Goal: Purchase product/service

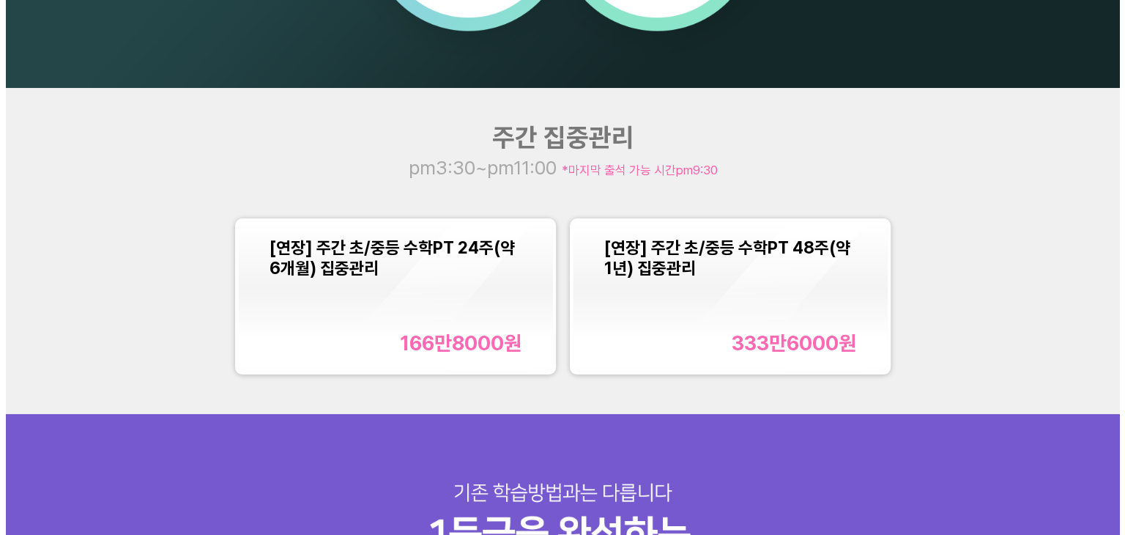
scroll to position [1465, 0]
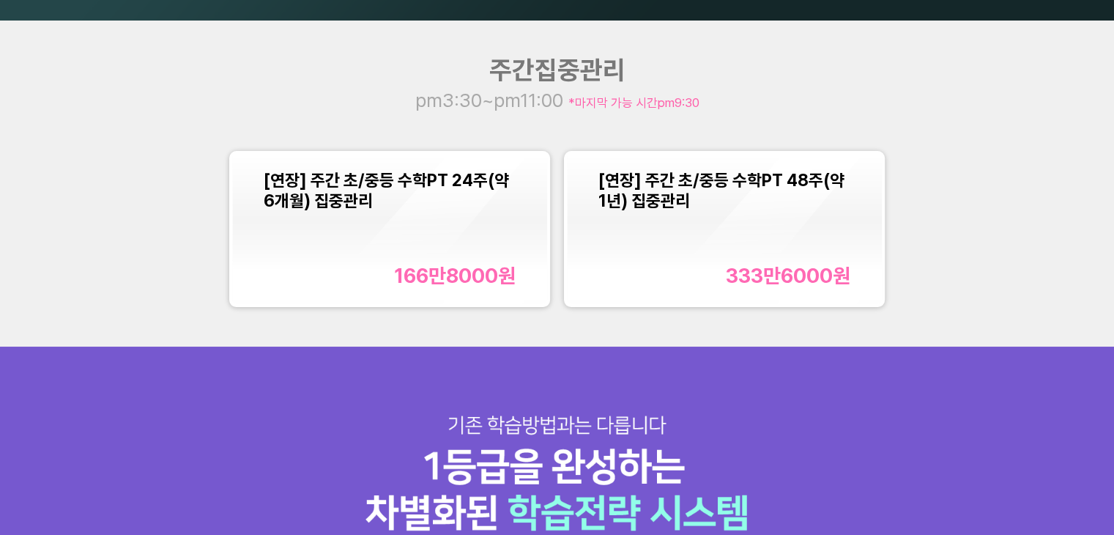
click at [463, 273] on font "166만8000" at bounding box center [446, 276] width 104 height 24
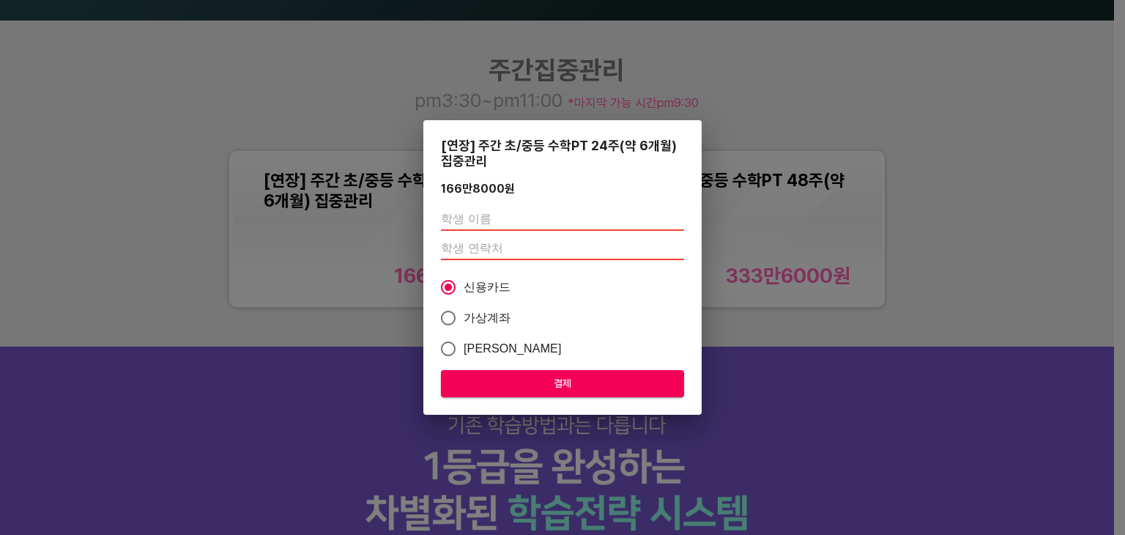
click at [514, 218] on input "text" at bounding box center [562, 218] width 243 height 23
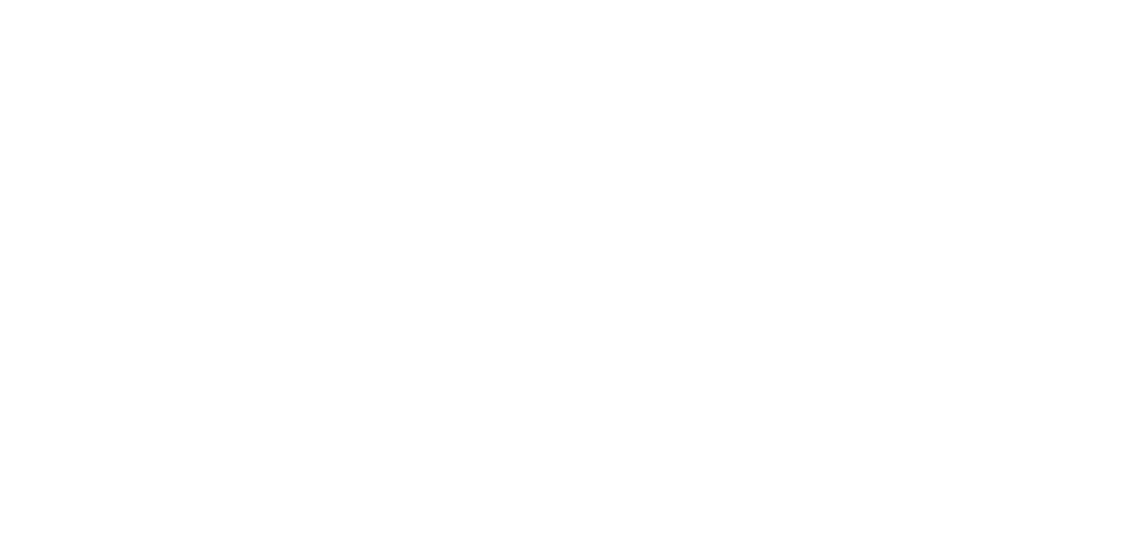
scroll to position [0, 0]
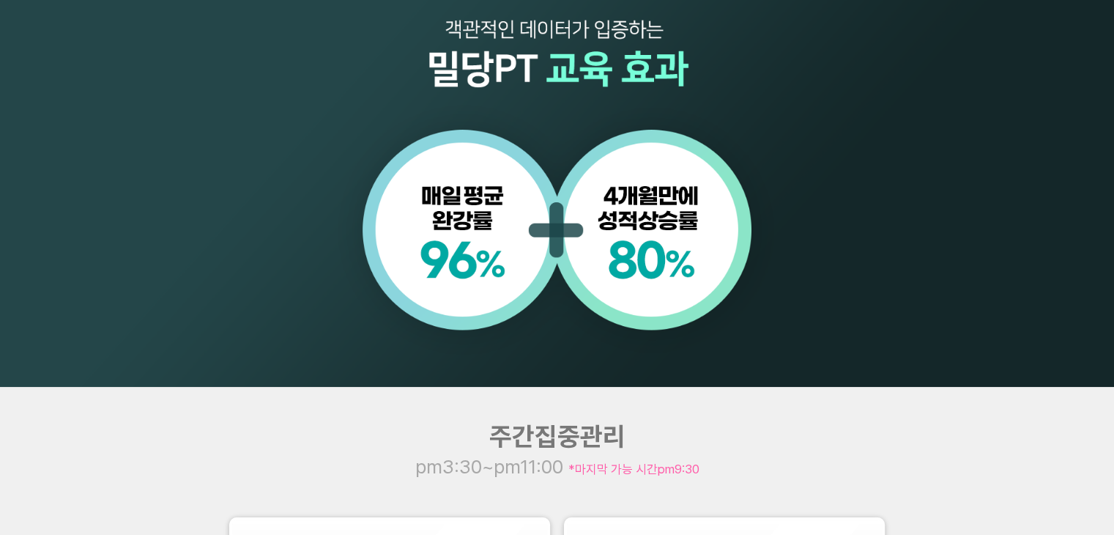
scroll to position [1465, 0]
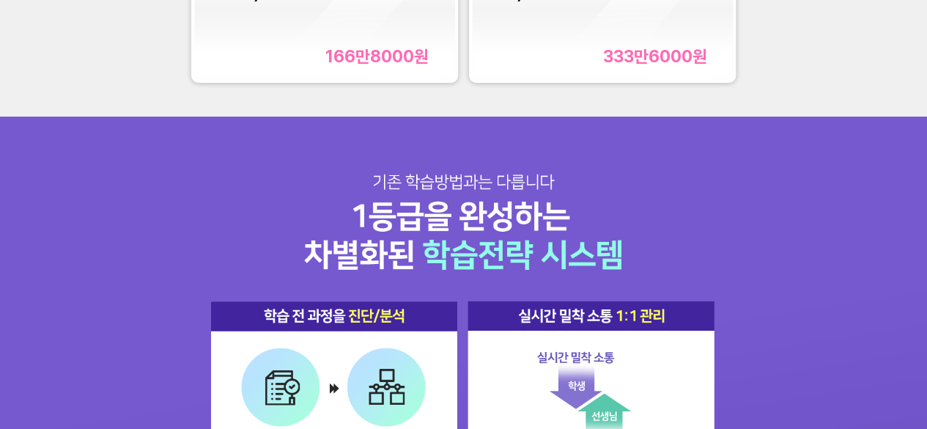
scroll to position [1246, 0]
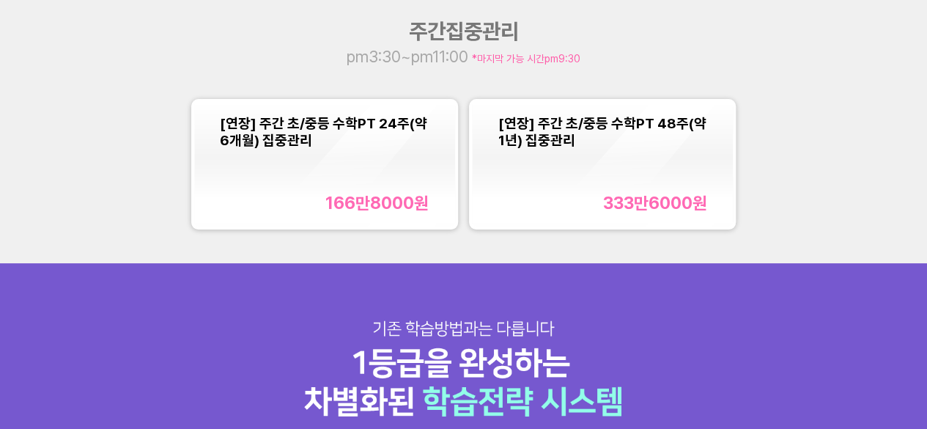
click at [863, 177] on div "주간집중관리 pm3:30~pm11:00 *마지막 가능 시간 pm9:30 [연장] 주간 초/중등 수학PT 24주(약 6개월) 집중관리 166만8…" at bounding box center [463, 126] width 927 height 273
